Goal: Find contact information: Find contact information

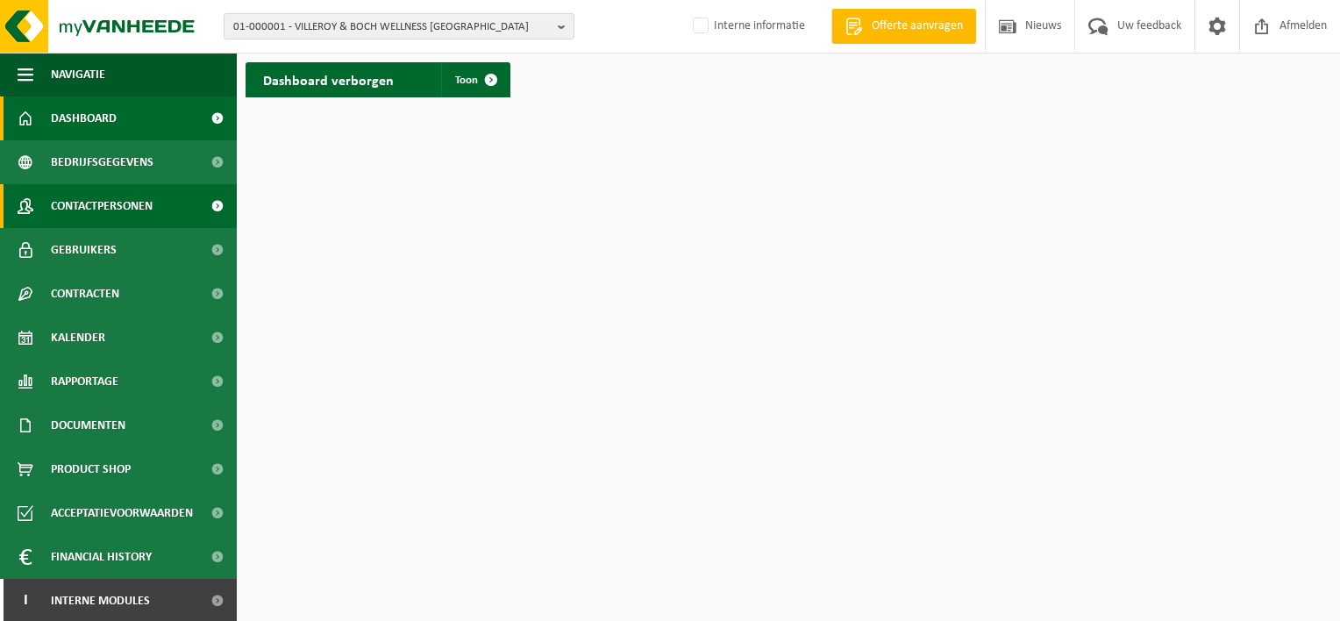
click at [175, 203] on link "Contactpersonen" at bounding box center [118, 206] width 237 height 44
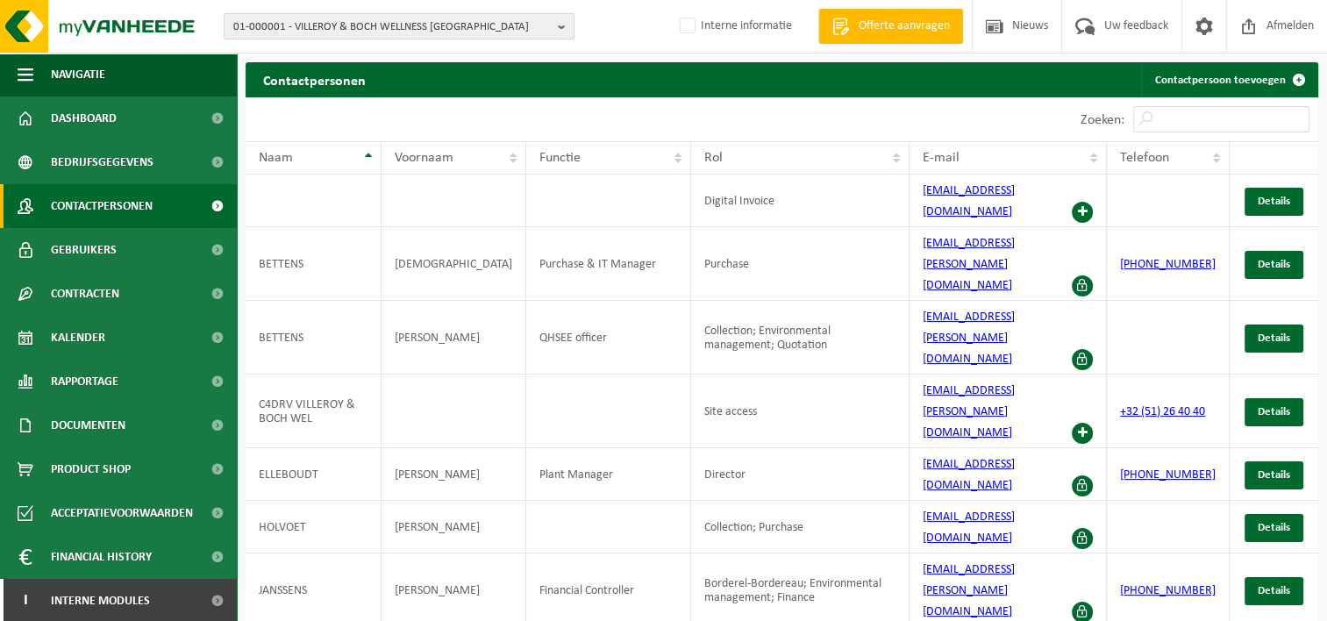
click at [561, 23] on b "button" at bounding box center [566, 26] width 16 height 25
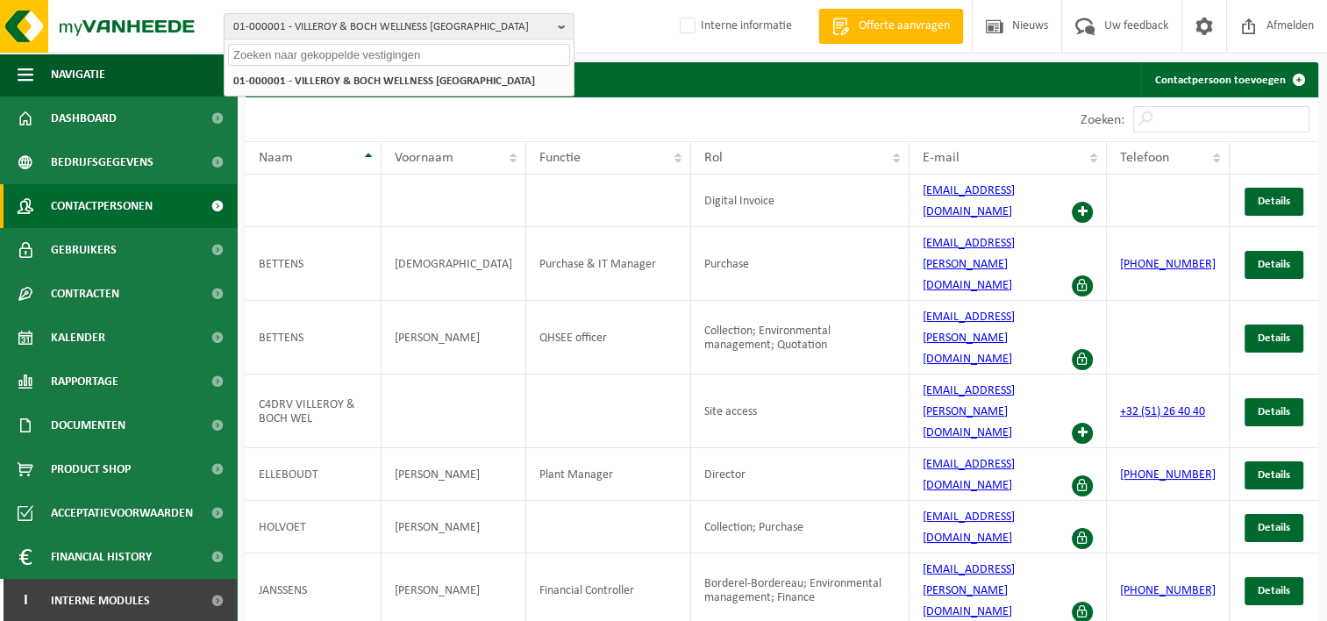
click at [354, 54] on input "text" at bounding box center [399, 55] width 342 height 22
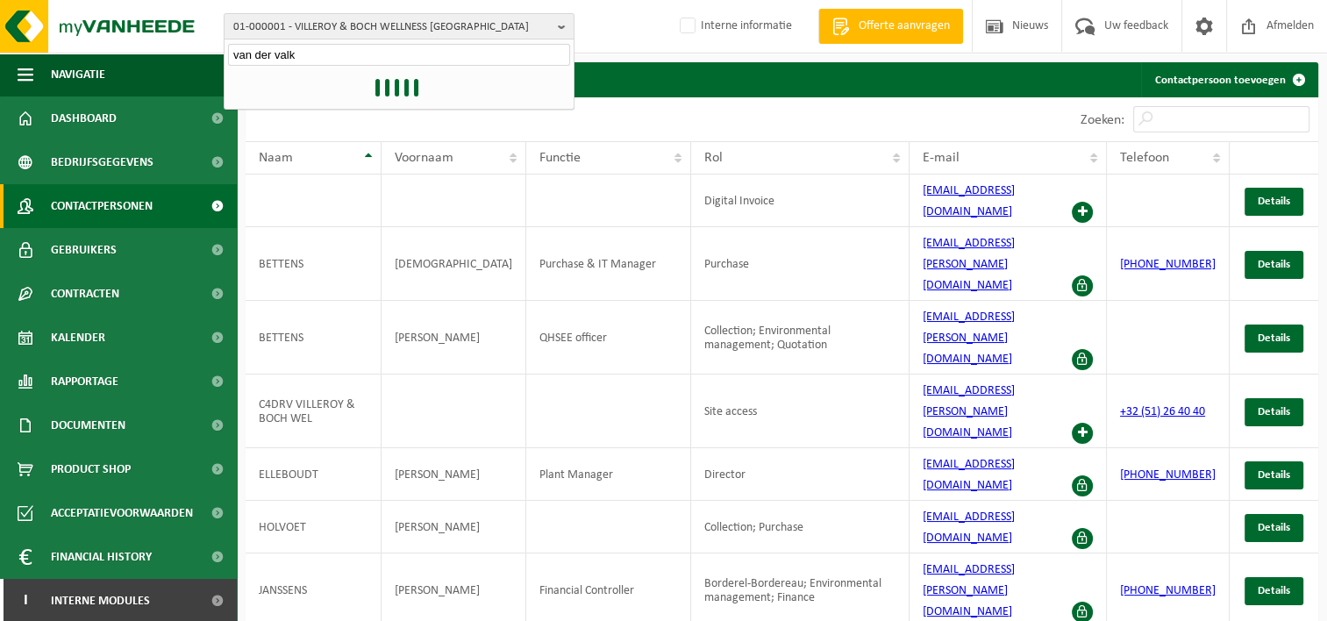
type input "van der valk"
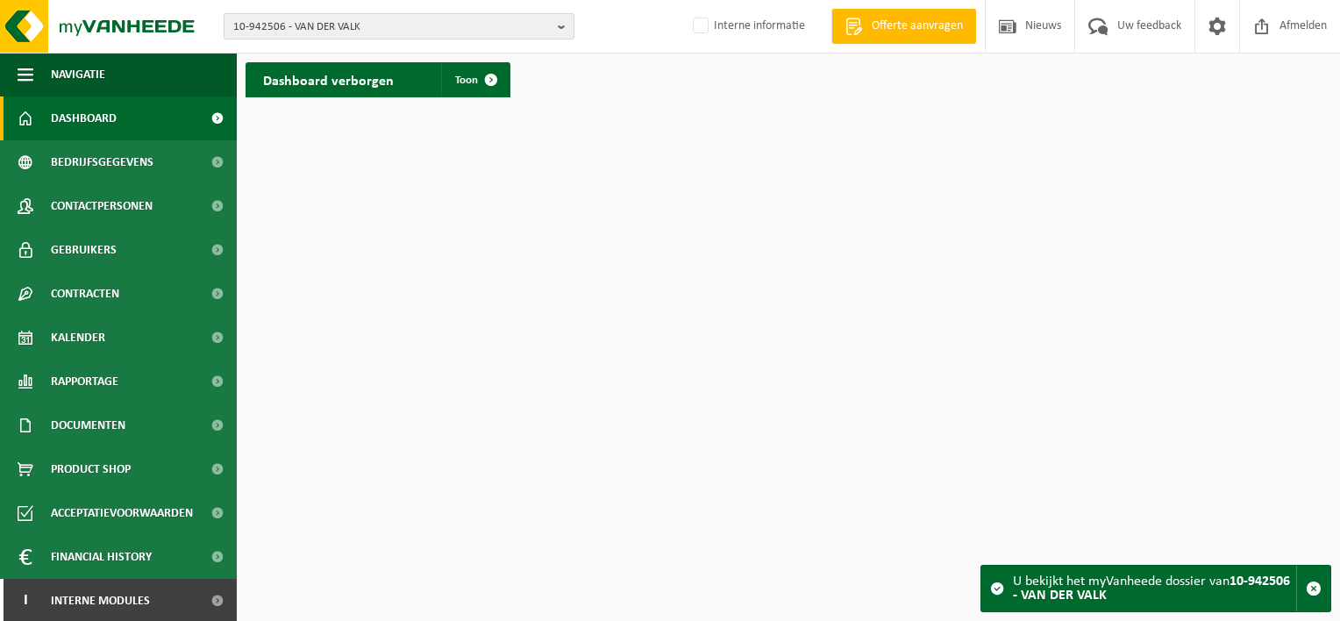
click at [564, 23] on b "button" at bounding box center [566, 26] width 16 height 25
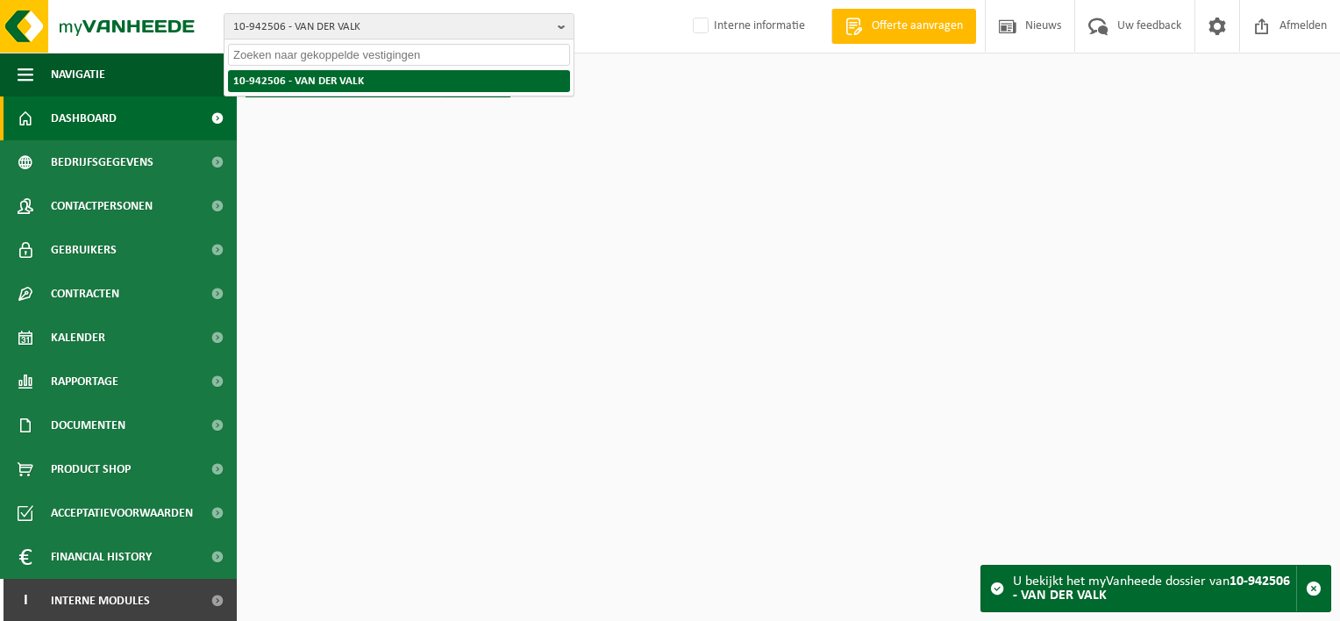
click at [324, 84] on li "10-942506 - VAN DER VALK" at bounding box center [399, 81] width 342 height 22
click at [256, 80] on li "10-942506 - VAN DER VALK" at bounding box center [399, 81] width 342 height 22
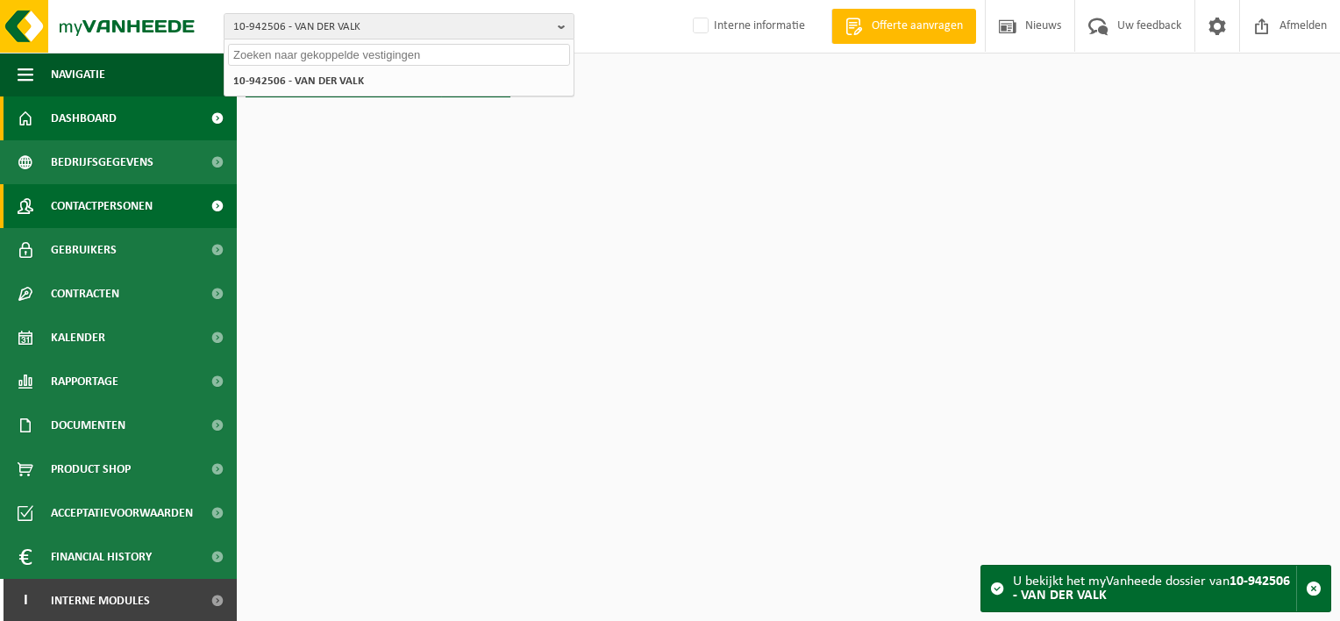
click at [112, 204] on span "Contactpersonen" at bounding box center [102, 206] width 102 height 44
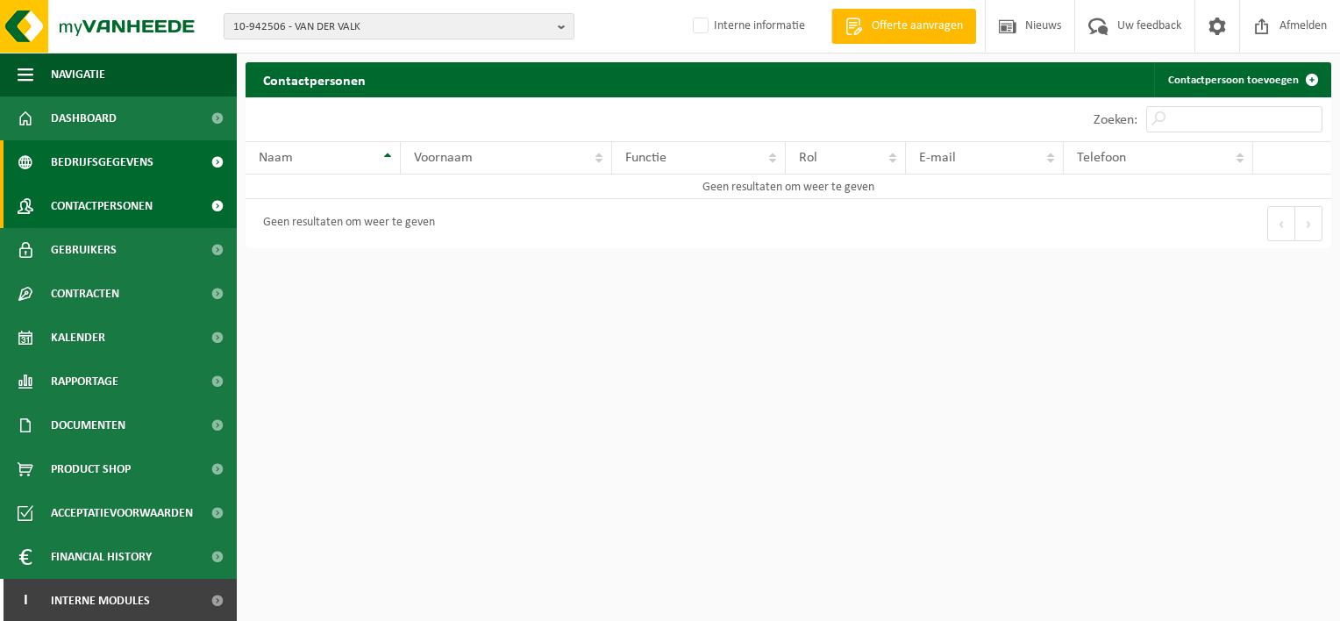
click at [112, 160] on span "Bedrijfsgegevens" at bounding box center [102, 162] width 103 height 44
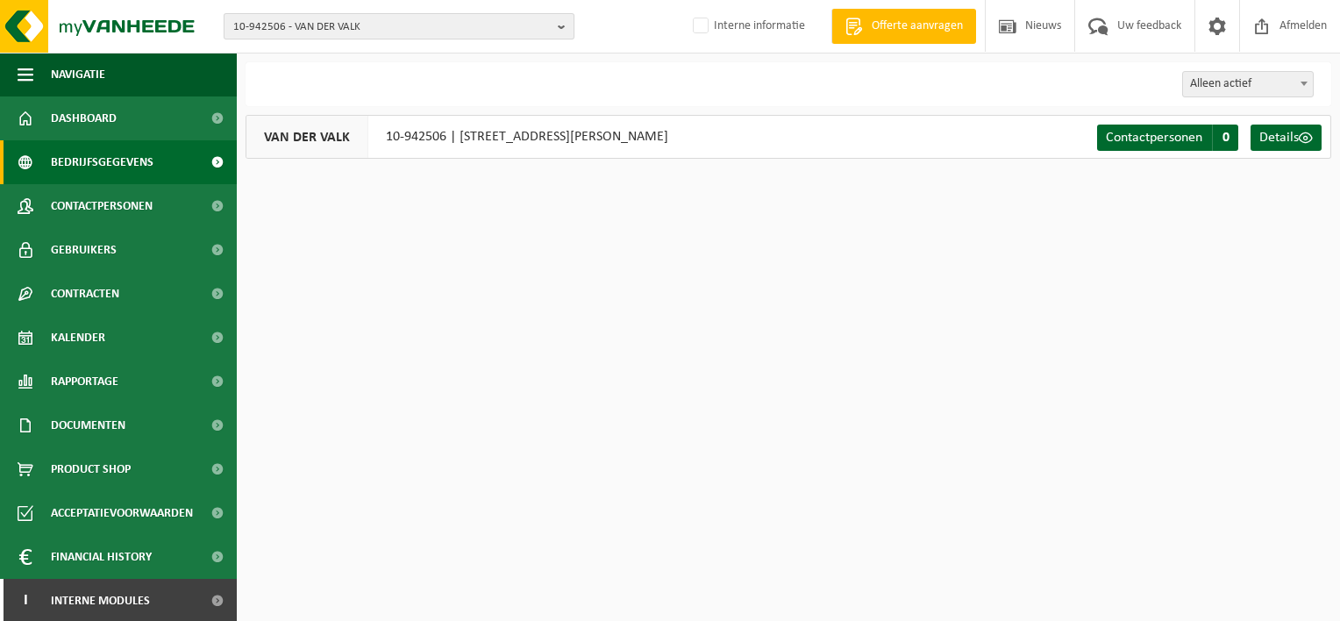
click at [372, 22] on span "10-942506 - VAN DER VALK" at bounding box center [391, 27] width 317 height 26
click at [313, 53] on input "text" at bounding box center [399, 55] width 342 height 22
click at [367, 24] on span "10-942506 - VAN DER VALK" at bounding box center [391, 27] width 317 height 26
type input "valk"
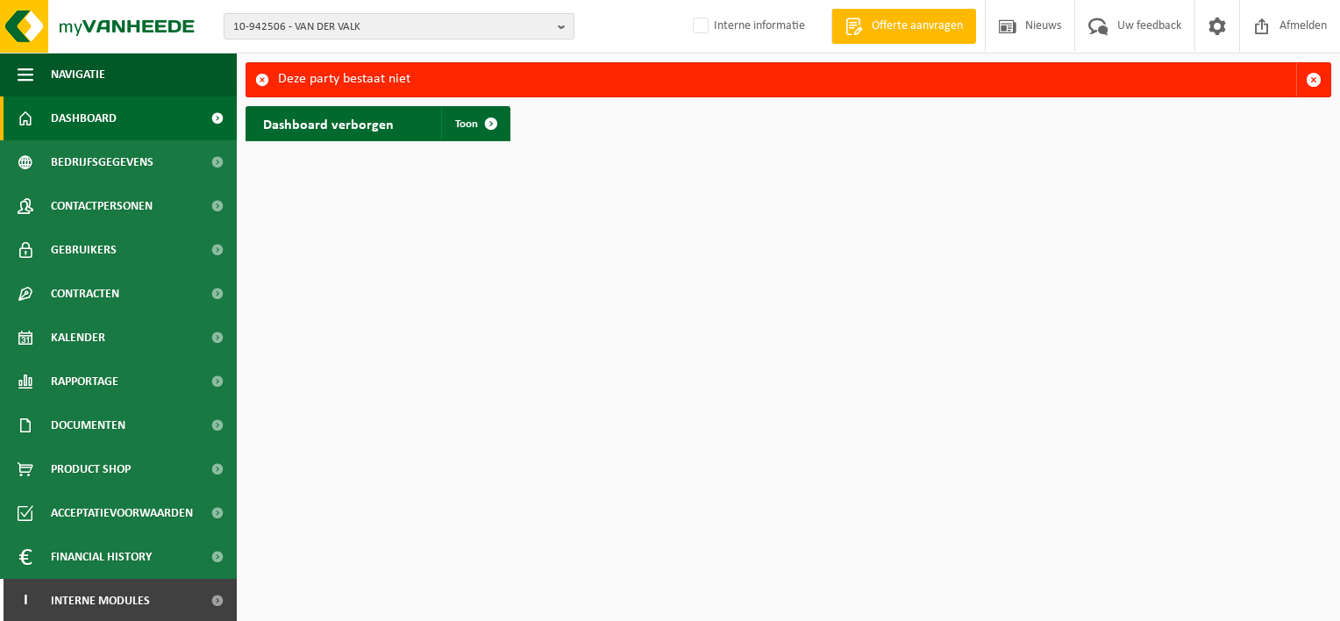
click at [559, 25] on b "button" at bounding box center [566, 26] width 16 height 25
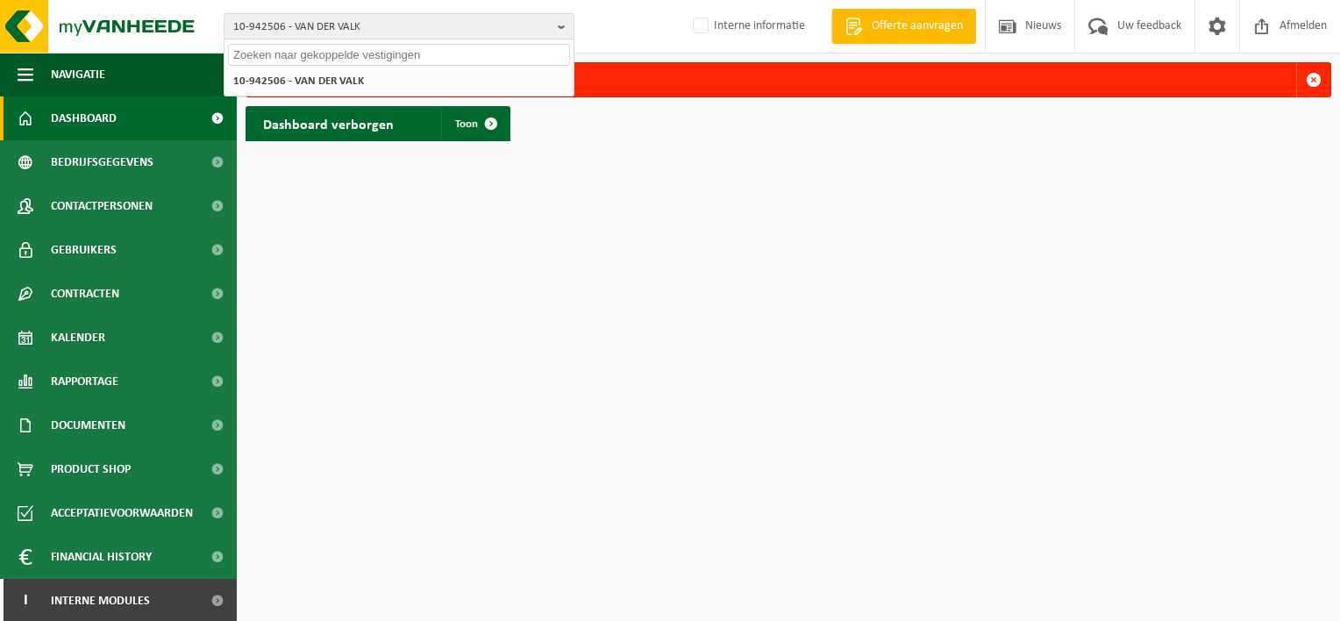
click at [289, 60] on input "text" at bounding box center [399, 55] width 342 height 22
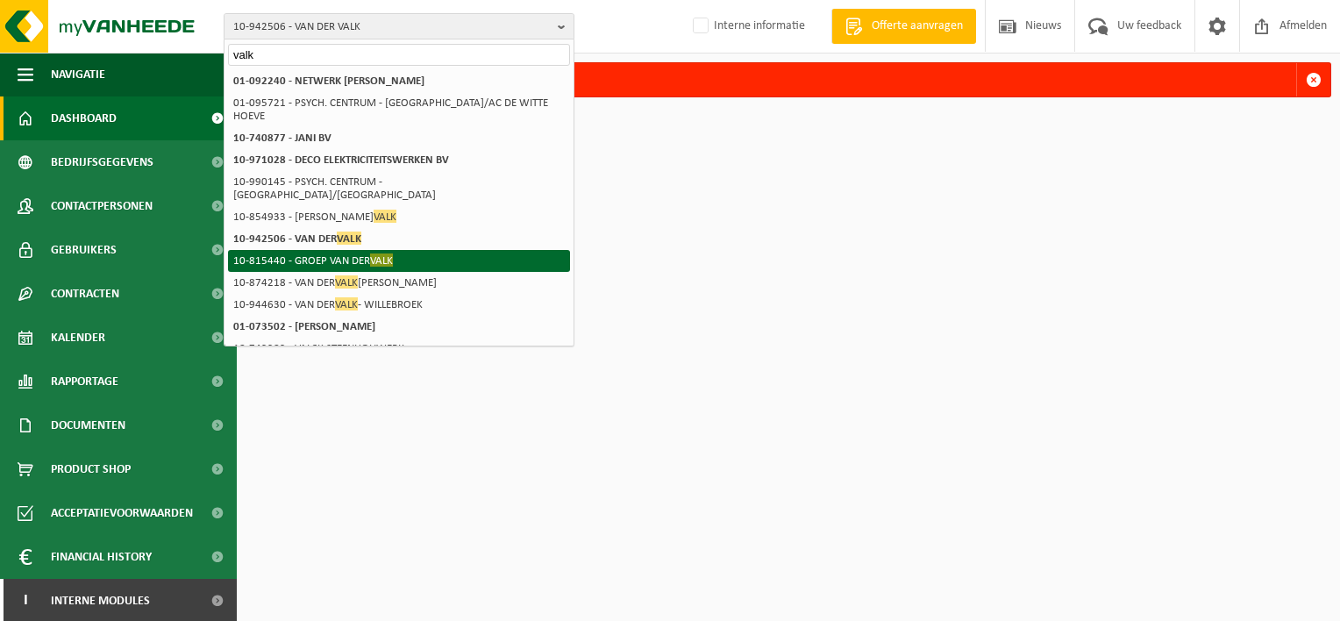
type input "valk"
click at [330, 250] on li "10-815440 - GROEP VAN DER VALK" at bounding box center [399, 261] width 342 height 22
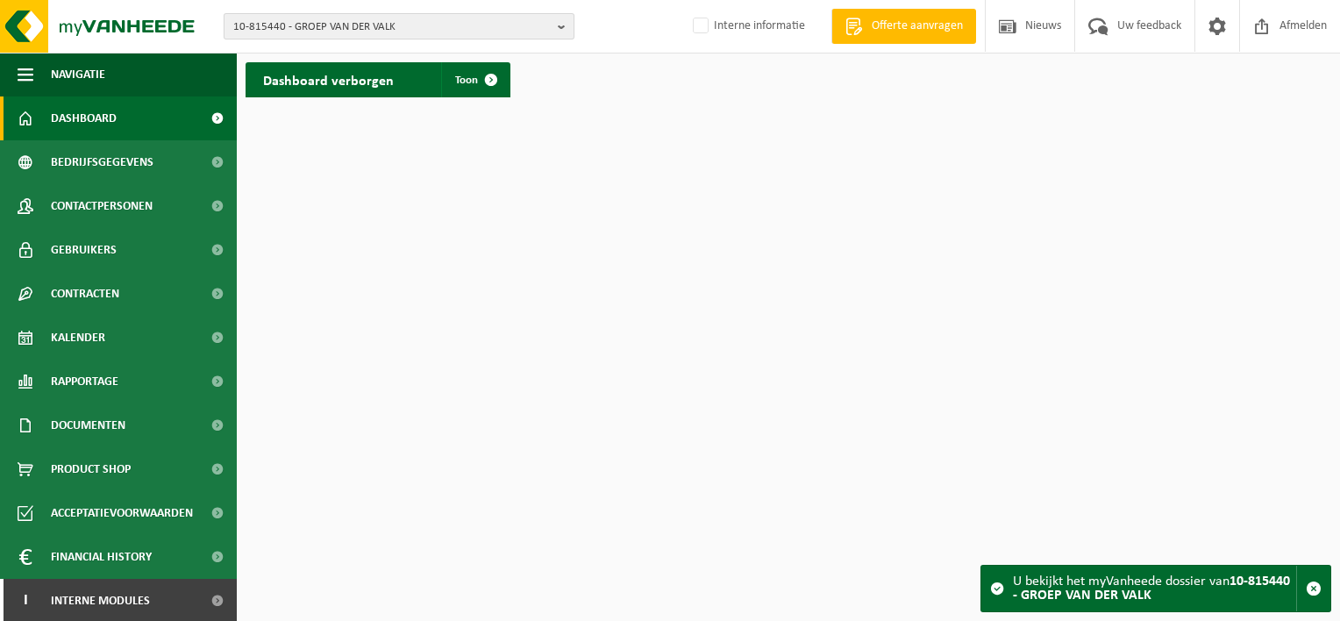
click at [560, 28] on b "button" at bounding box center [566, 26] width 16 height 25
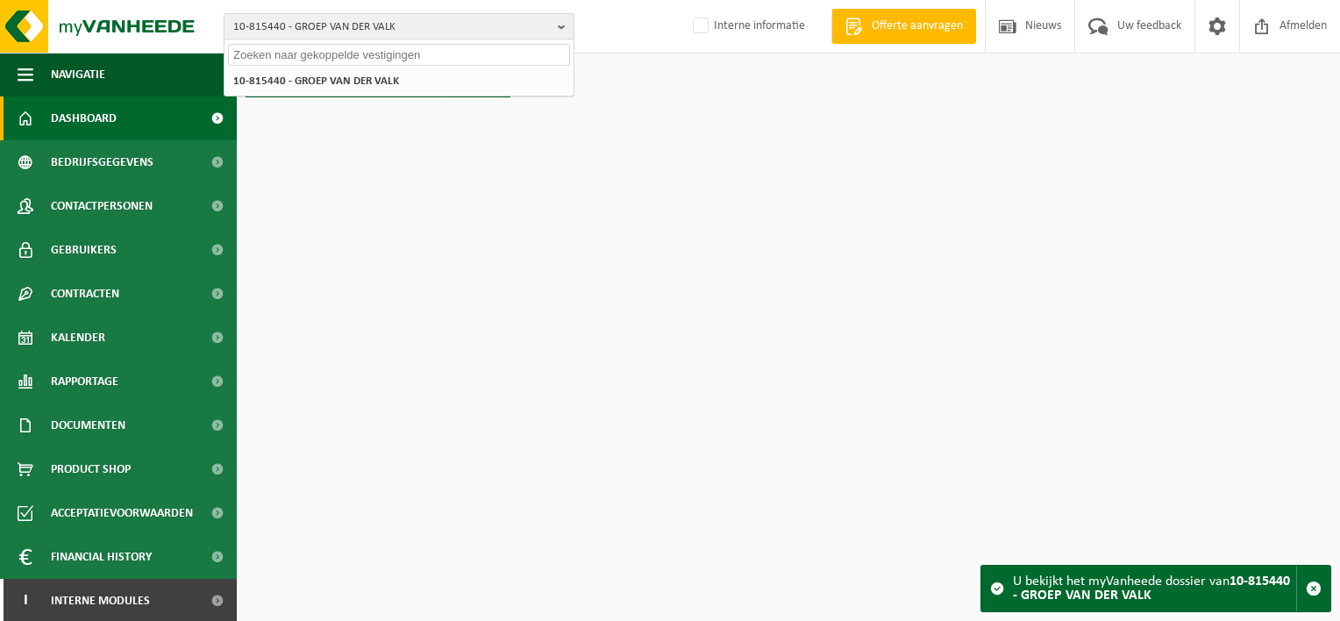
click at [560, 28] on b "button" at bounding box center [566, 26] width 16 height 25
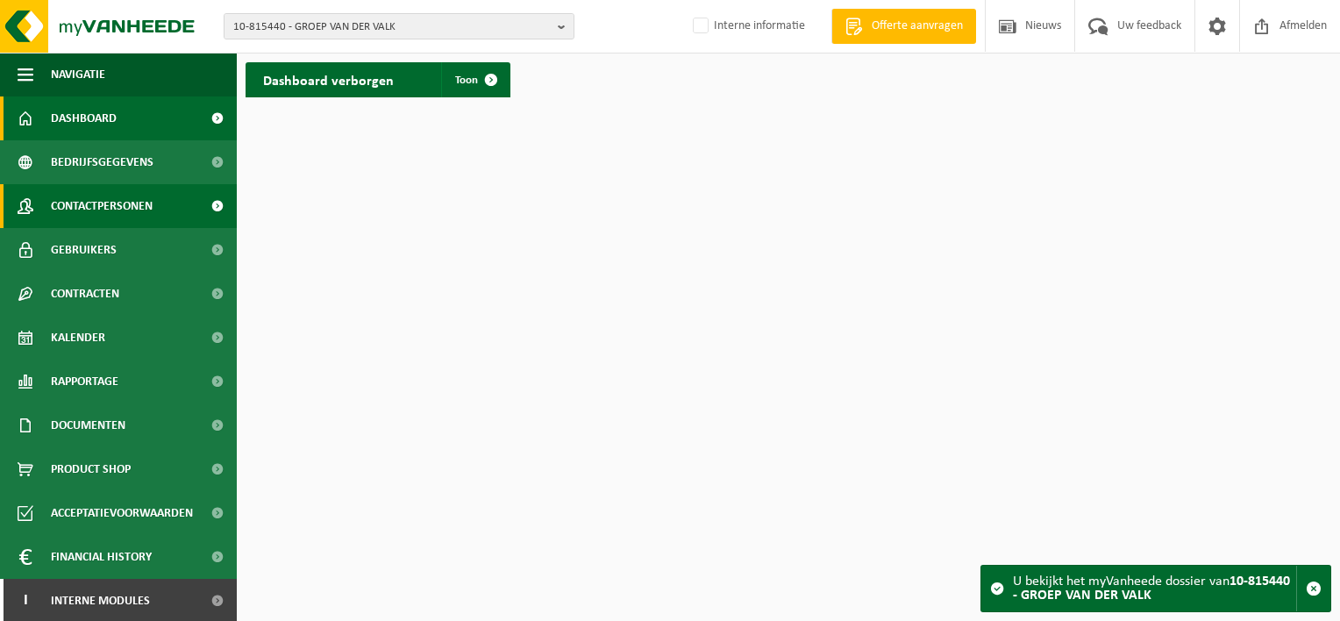
click at [112, 208] on span "Contactpersonen" at bounding box center [102, 206] width 102 height 44
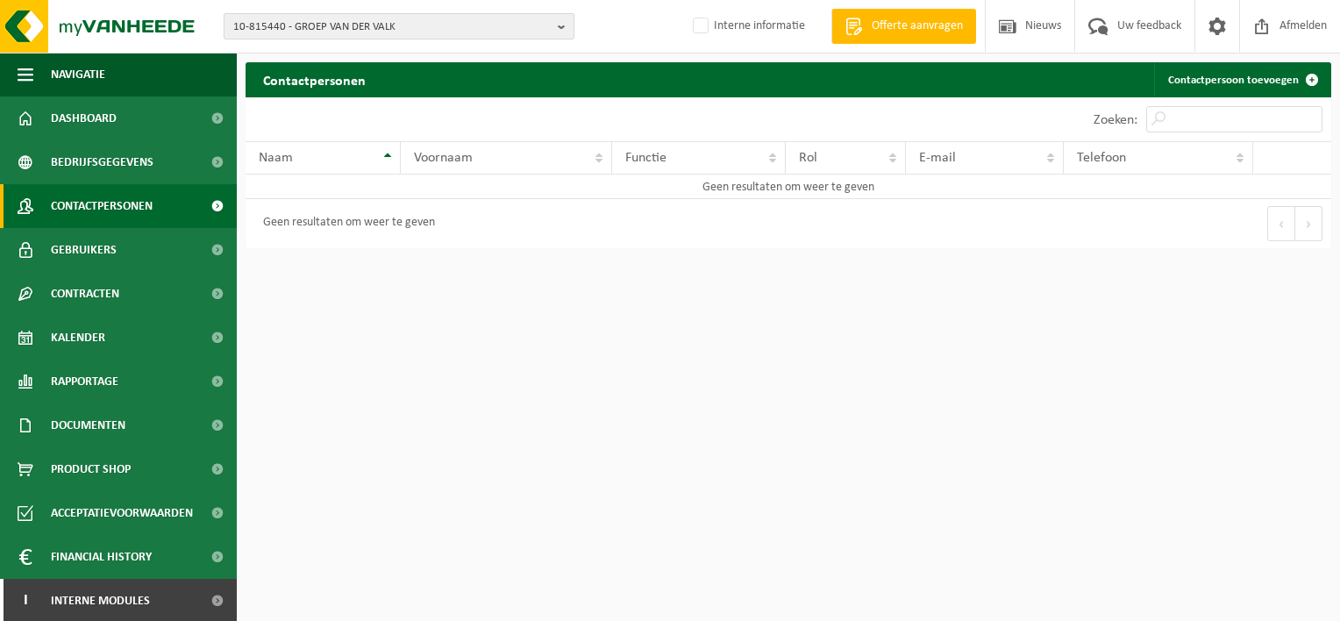
click at [564, 25] on b "button" at bounding box center [566, 26] width 16 height 25
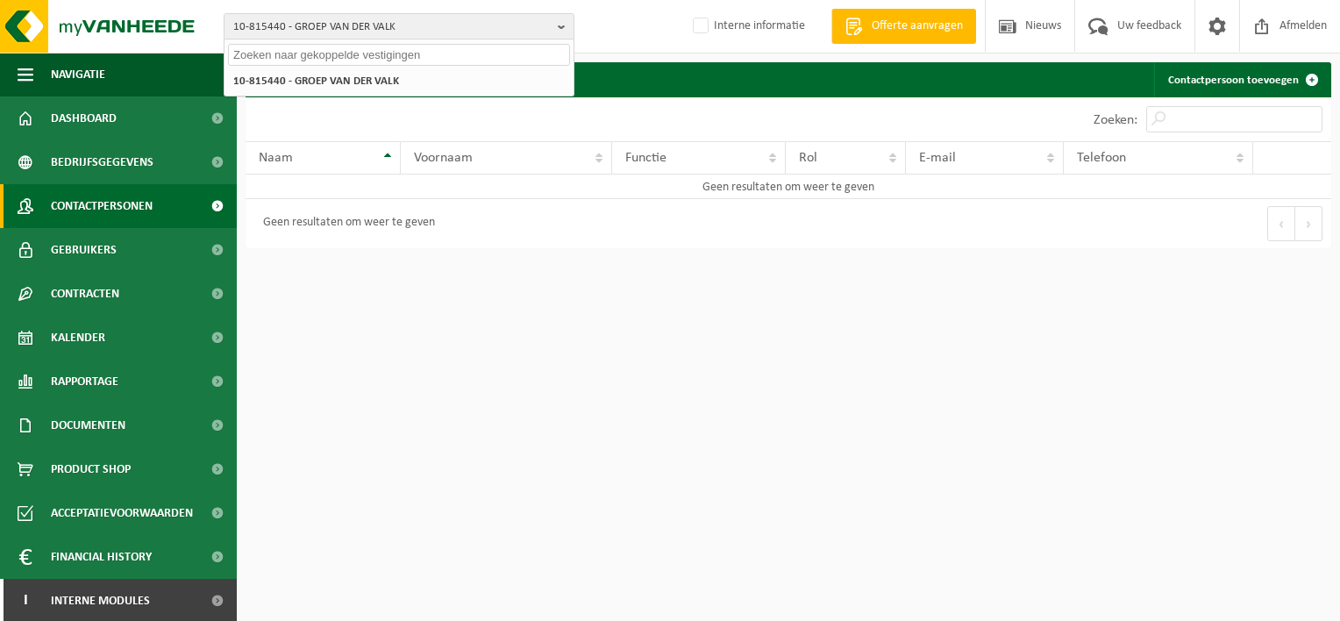
click at [333, 51] on input "text" at bounding box center [399, 55] width 342 height 22
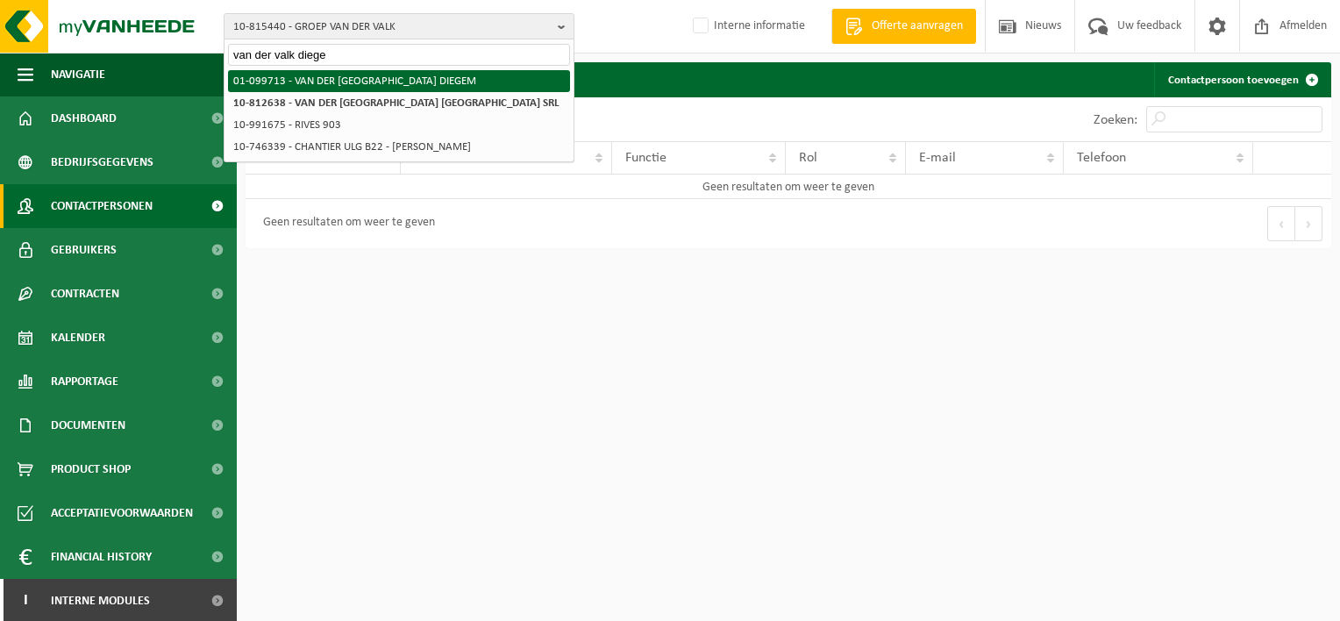
type input "van der valk diege"
click at [368, 78] on li "01-099713 - VAN DER [GEOGRAPHIC_DATA] DIEGEM" at bounding box center [399, 81] width 342 height 22
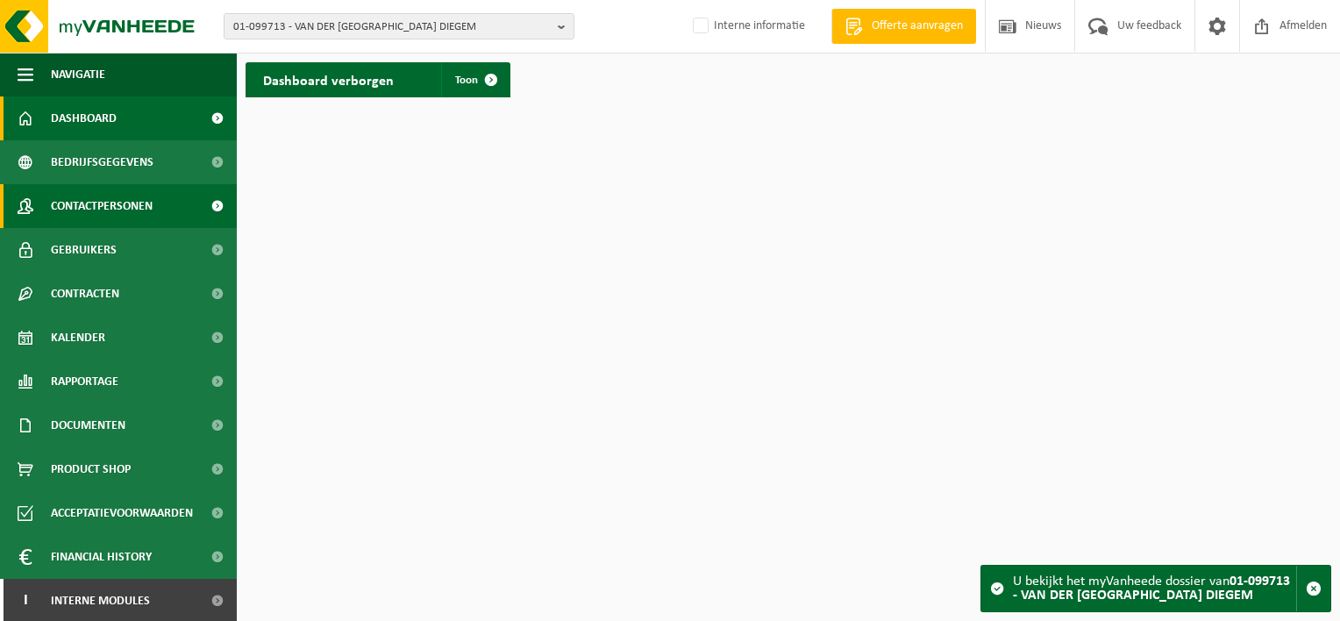
click at [116, 200] on span "Contactpersonen" at bounding box center [102, 206] width 102 height 44
